Goal: Task Accomplishment & Management: Complete application form

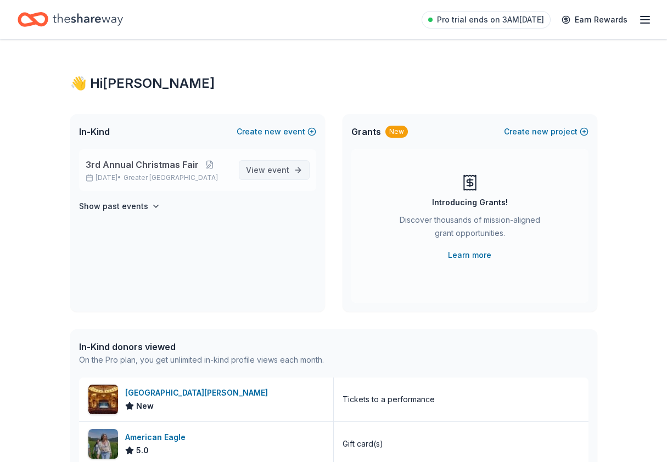
click at [276, 175] on span "View event" at bounding box center [267, 170] width 43 height 13
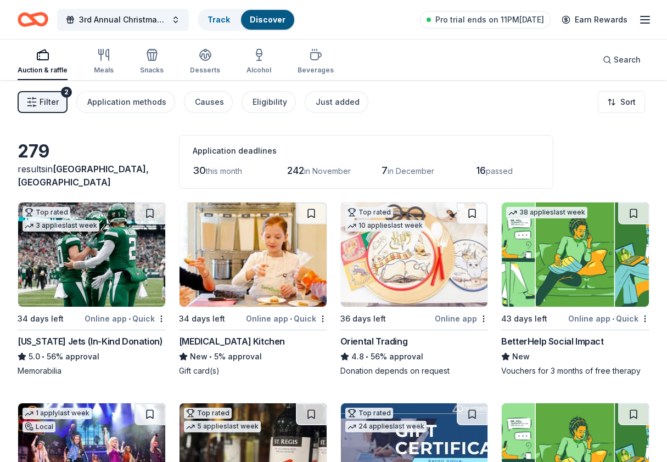
click at [403, 267] on img at bounding box center [414, 255] width 147 height 104
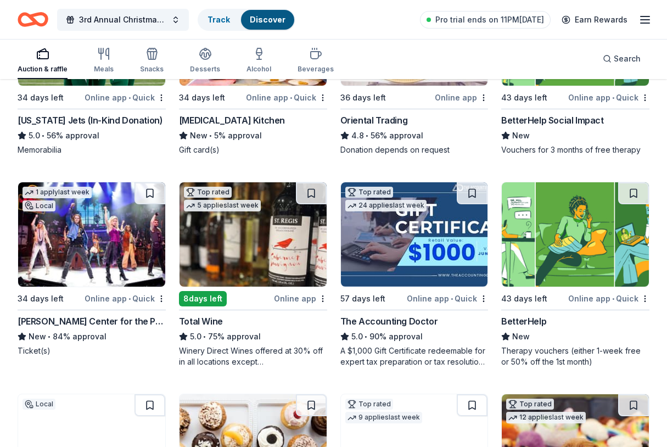
scroll to position [225, 0]
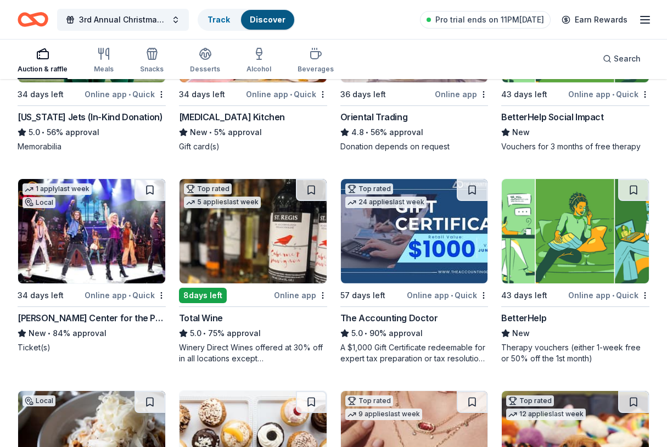
click at [263, 249] on img at bounding box center [253, 231] width 147 height 104
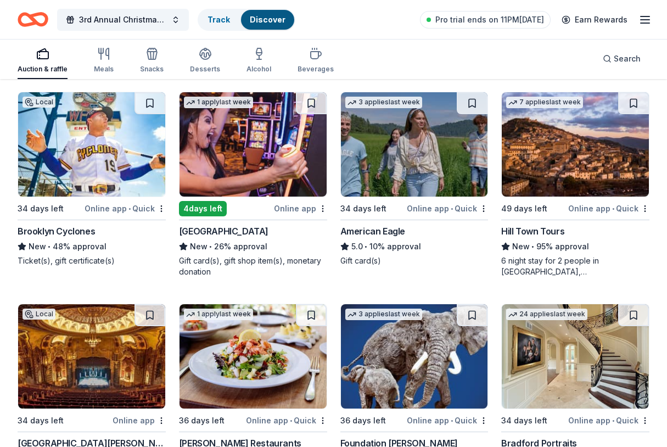
scroll to position [1571, 0]
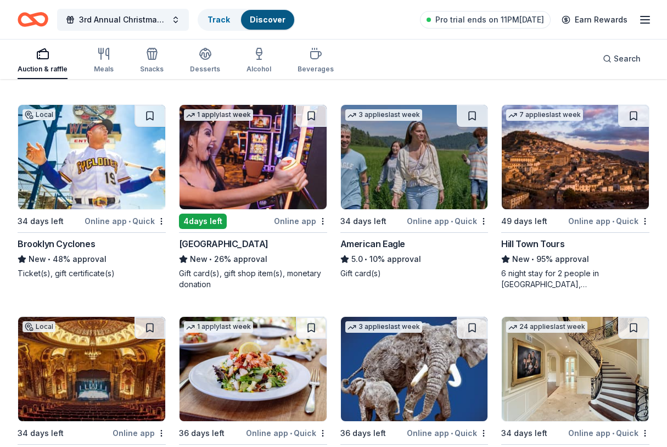
click at [549, 175] on img at bounding box center [575, 157] width 147 height 104
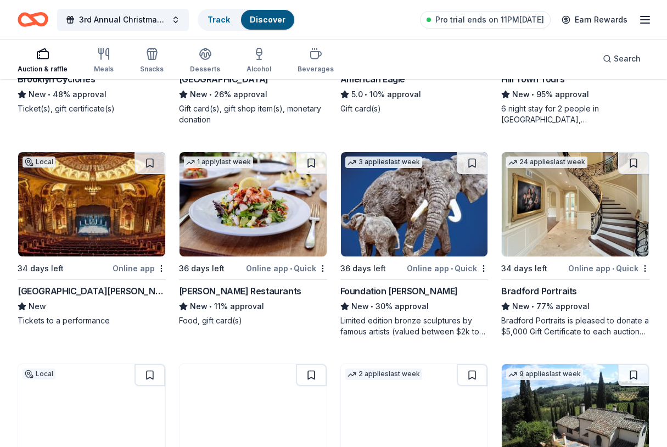
scroll to position [1737, 0]
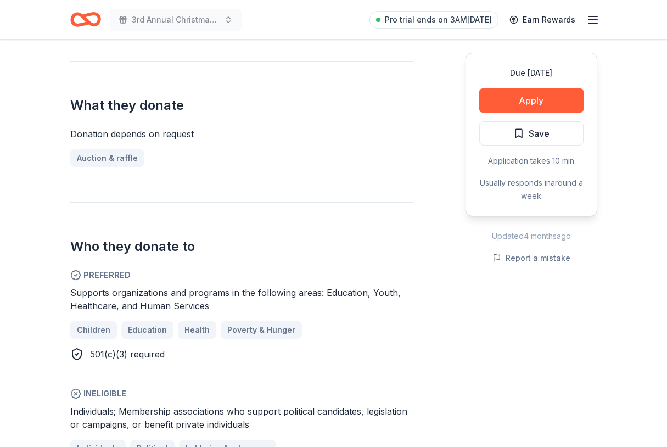
scroll to position [417, 0]
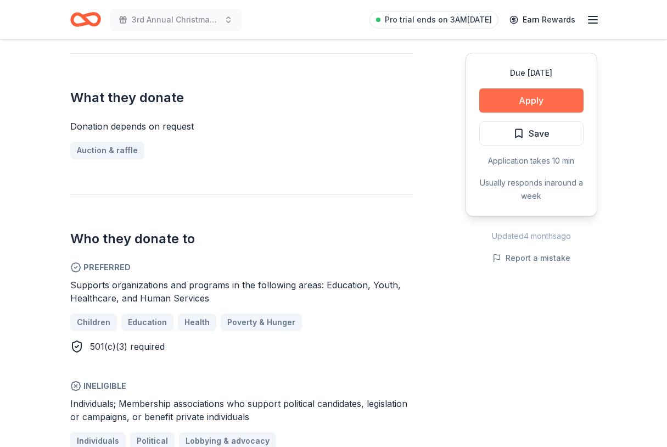
click at [519, 105] on button "Apply" at bounding box center [531, 100] width 104 height 24
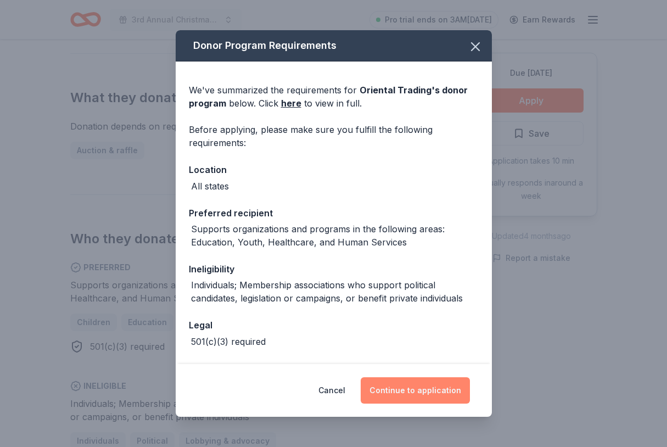
click at [424, 393] on button "Continue to application" at bounding box center [415, 390] width 109 height 26
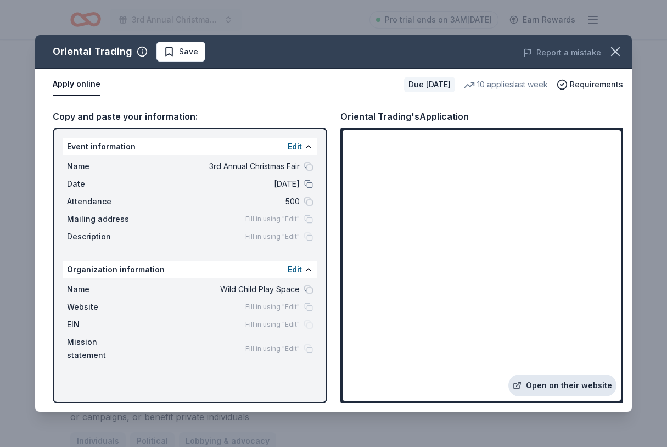
click at [543, 392] on link "Open on their website" at bounding box center [563, 386] width 108 height 22
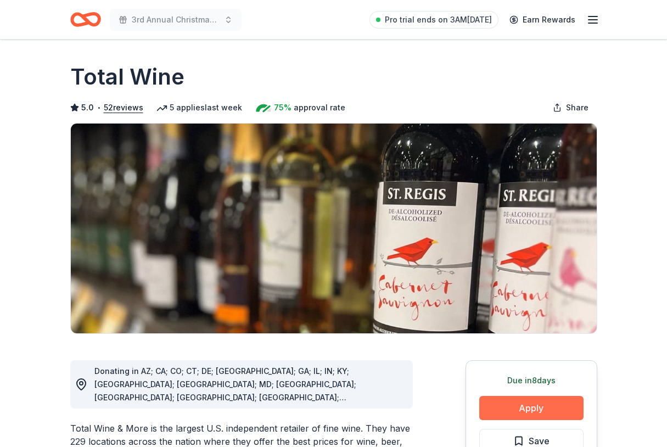
click at [512, 401] on button "Apply" at bounding box center [531, 408] width 104 height 24
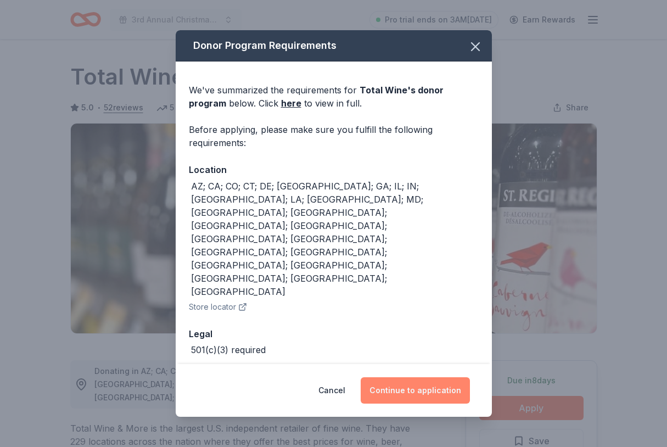
click at [423, 377] on button "Continue to application" at bounding box center [415, 390] width 109 height 26
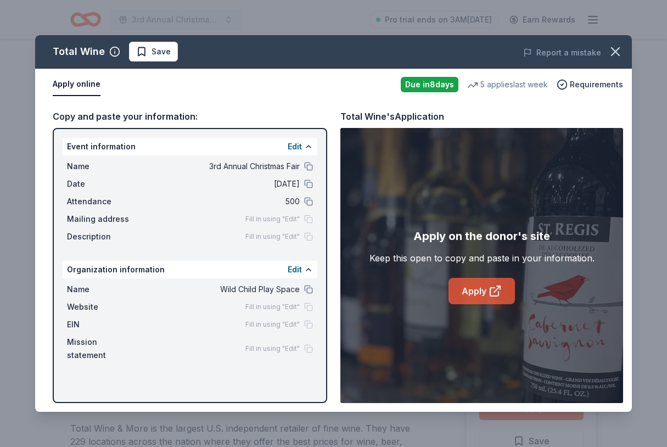
click at [476, 293] on link "Apply" at bounding box center [482, 291] width 66 height 26
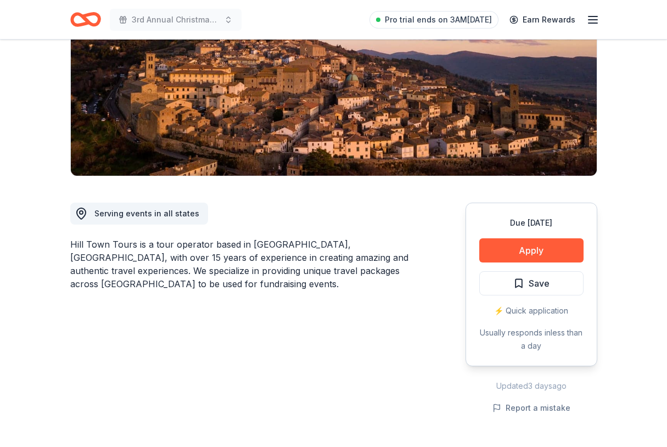
scroll to position [172, 0]
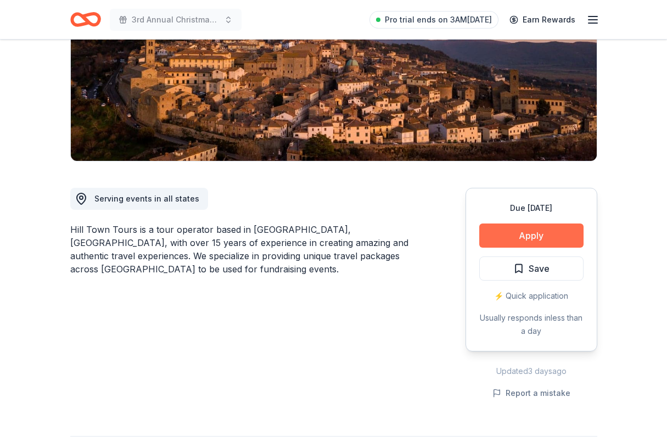
click at [522, 231] on button "Apply" at bounding box center [531, 235] width 104 height 24
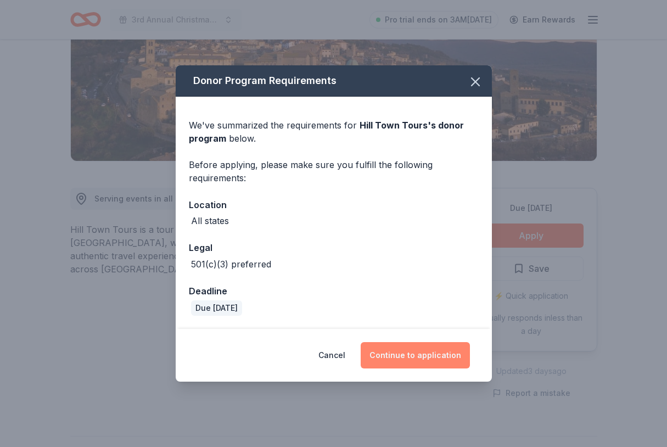
click at [410, 358] on button "Continue to application" at bounding box center [415, 355] width 109 height 26
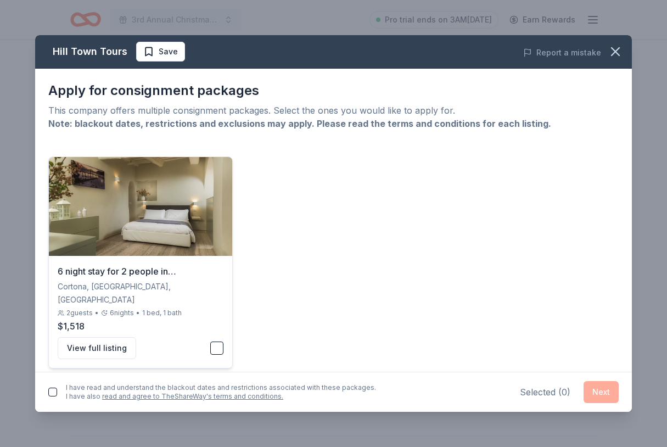
click at [217, 342] on button "button" at bounding box center [216, 348] width 13 height 13
click at [53, 393] on button "button" at bounding box center [52, 392] width 9 height 9
click at [600, 396] on button "Next" at bounding box center [601, 392] width 35 height 22
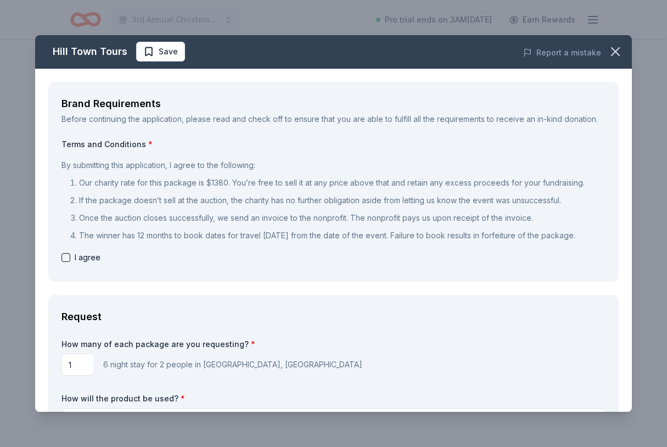
click at [63, 262] on button "button" at bounding box center [66, 257] width 9 height 9
checkbox input "true"
click at [619, 48] on icon "button" at bounding box center [616, 52] width 8 height 8
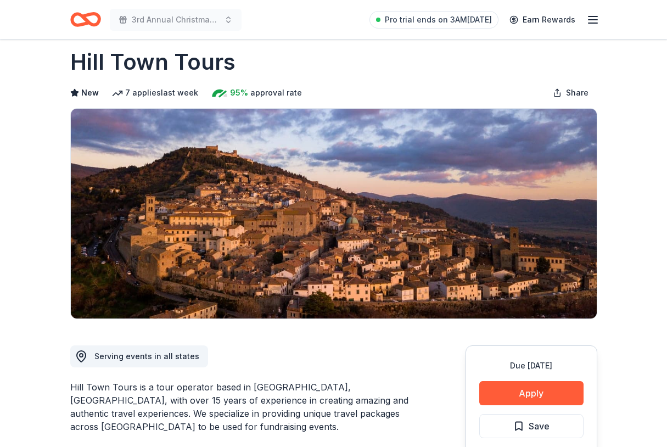
scroll to position [15, 0]
click at [323, 259] on img at bounding box center [334, 214] width 526 height 210
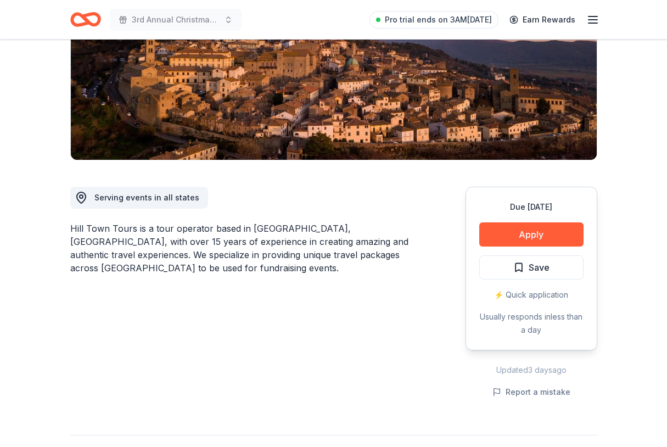
scroll to position [180, 0]
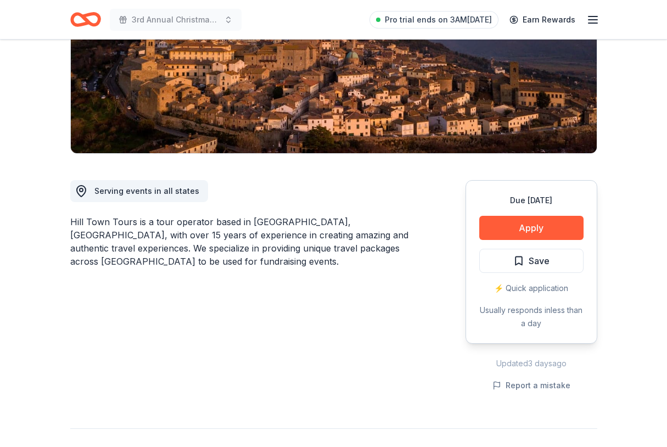
click at [163, 193] on span "Serving events in all states" at bounding box center [146, 190] width 105 height 9
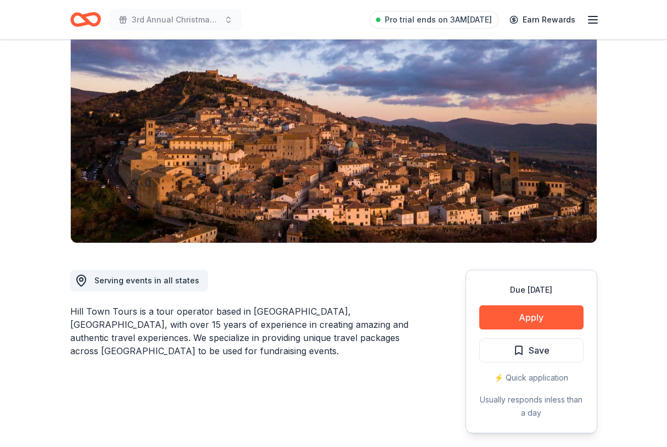
scroll to position [91, 0]
click at [526, 312] on button "Apply" at bounding box center [531, 317] width 104 height 24
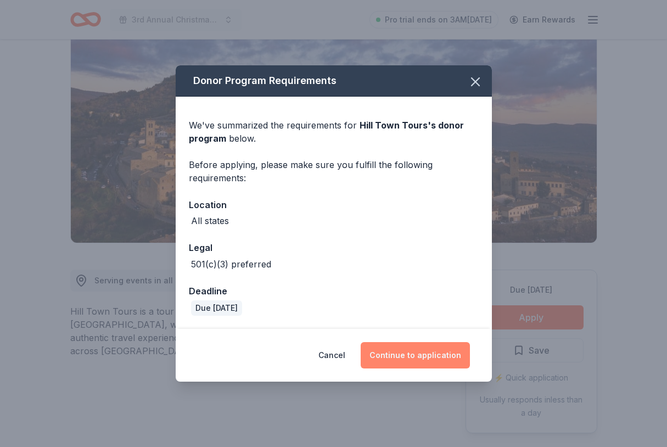
click at [409, 358] on button "Continue to application" at bounding box center [415, 355] width 109 height 26
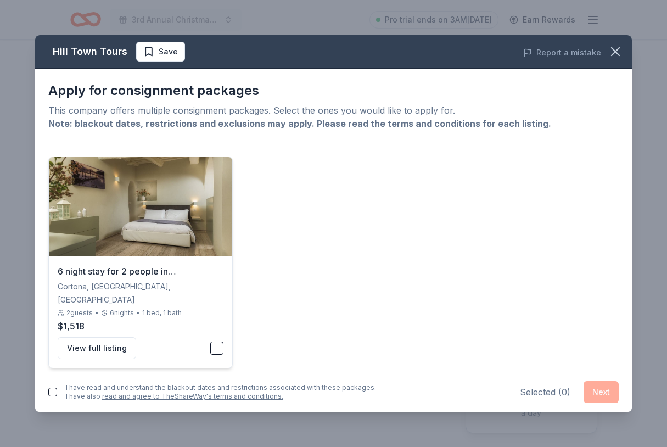
click at [195, 179] on img at bounding box center [140, 206] width 183 height 99
click at [106, 339] on button "View full listing" at bounding box center [97, 348] width 79 height 22
click at [610, 53] on icon "button" at bounding box center [615, 51] width 15 height 15
